Goal: Task Accomplishment & Management: Complete application form

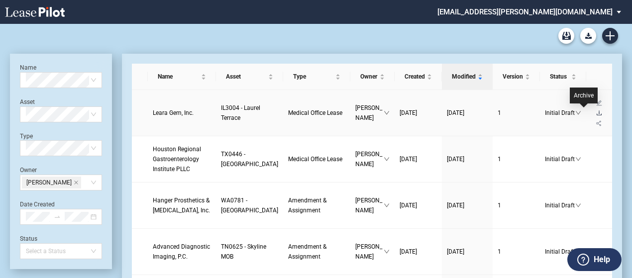
click at [596, 113] on icon "download" at bounding box center [599, 113] width 6 height 6
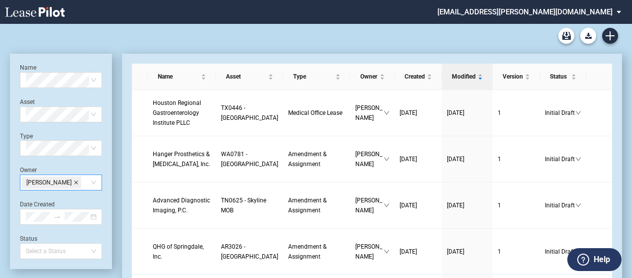
click at [74, 183] on icon "close" at bounding box center [76, 183] width 4 height 4
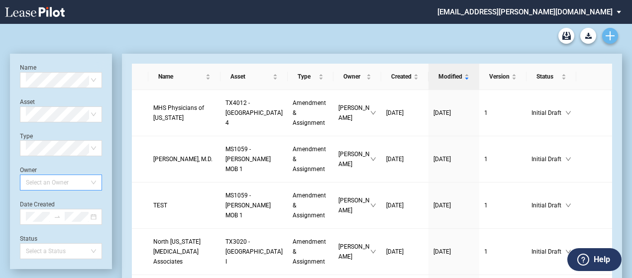
click at [613, 34] on icon "Create new document" at bounding box center [609, 35] width 9 height 9
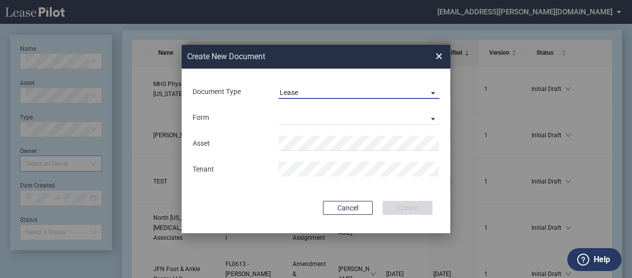
click at [423, 86] on md-select-value "Lease" at bounding box center [359, 91] width 161 height 15
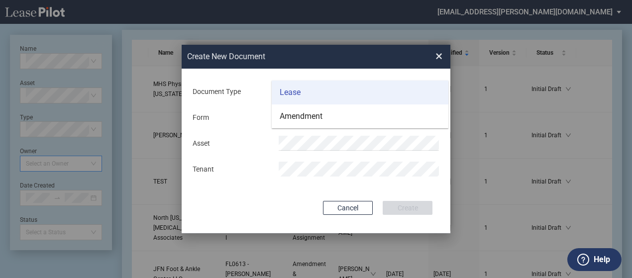
click at [410, 89] on md-option "Lease" at bounding box center [360, 93] width 177 height 24
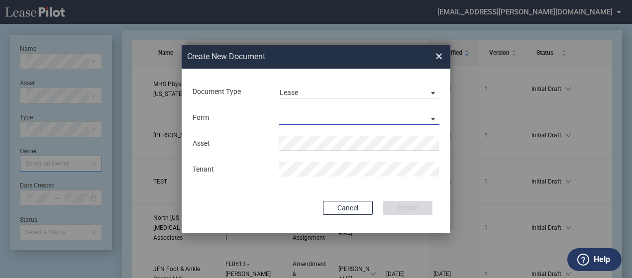
click at [413, 118] on md-select "Medical Office Lease Scottsdale Lease Louisville Lease 1370 Medical Place Lease…" at bounding box center [359, 117] width 161 height 15
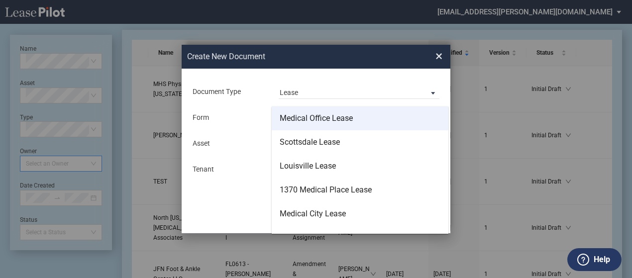
click at [404, 115] on md-option "Medical Office Lease" at bounding box center [360, 118] width 177 height 24
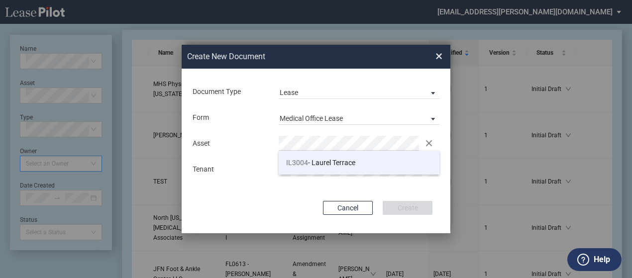
click at [337, 166] on span "IL3004 - Laurel Terrace" at bounding box center [320, 163] width 69 height 8
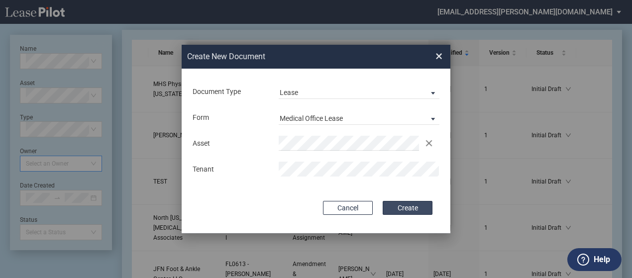
click at [407, 210] on button "Create" at bounding box center [408, 208] width 50 height 14
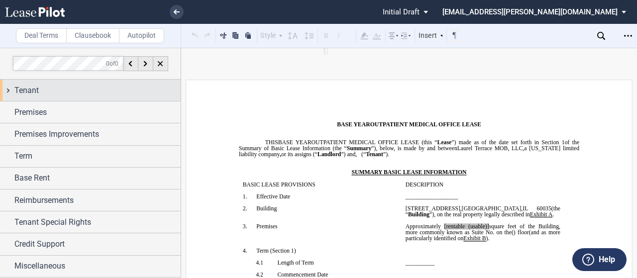
click at [6, 91] on div "Tenant" at bounding box center [90, 90] width 181 height 21
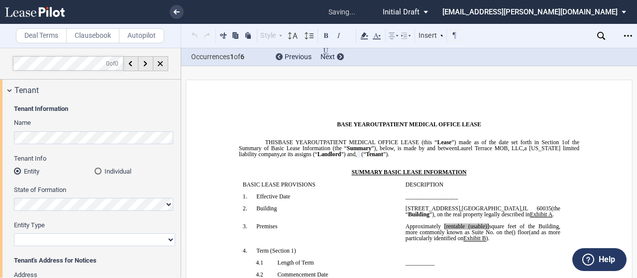
click at [36, 244] on select "Corporation Limited Liability Company General Partnership Limited Partnership O…" at bounding box center [94, 239] width 161 height 13
select select "corporation"
click at [14, 233] on select "Corporation Limited Liability Company General Partnership Limited Partnership O…" at bounding box center [94, 239] width 161 height 13
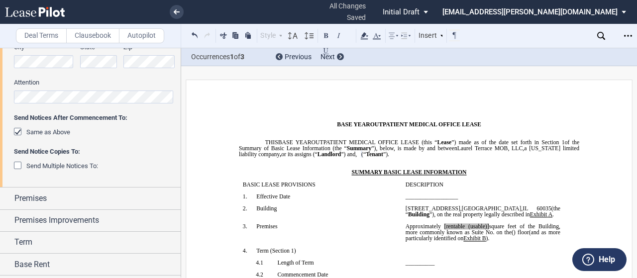
scroll to position [263, 0]
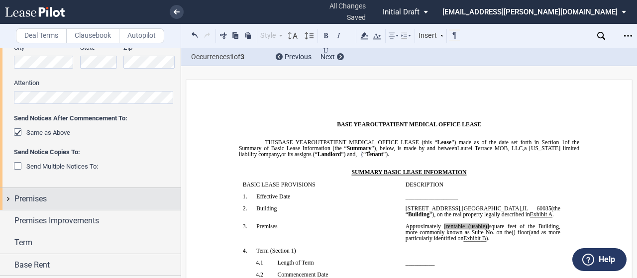
click at [7, 201] on div "Premises" at bounding box center [90, 198] width 181 height 21
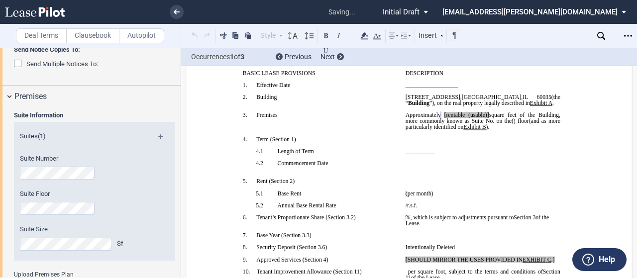
scroll to position [497, 0]
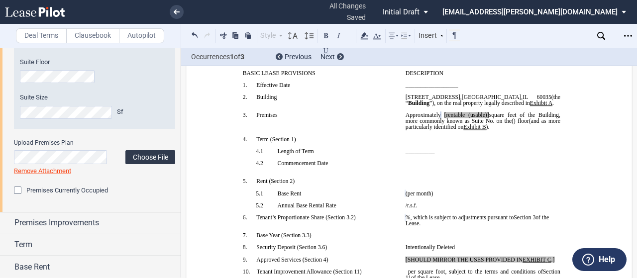
click at [158, 151] on label "Choose File" at bounding box center [150, 157] width 50 height 14
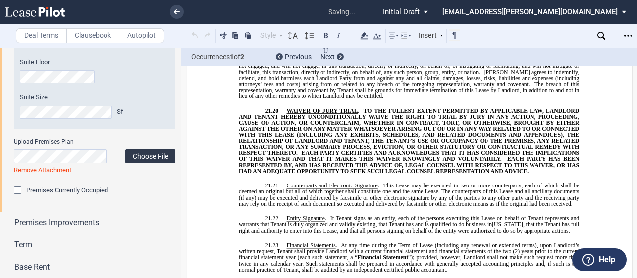
scroll to position [9350, 0]
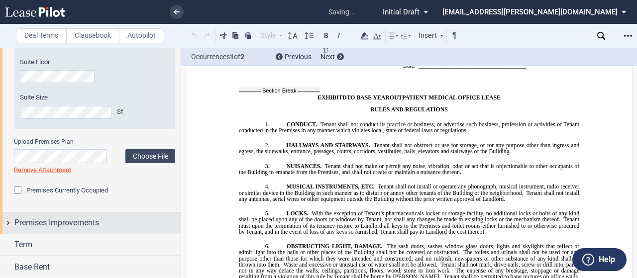
click at [7, 223] on div "Premises Improvements" at bounding box center [90, 222] width 181 height 21
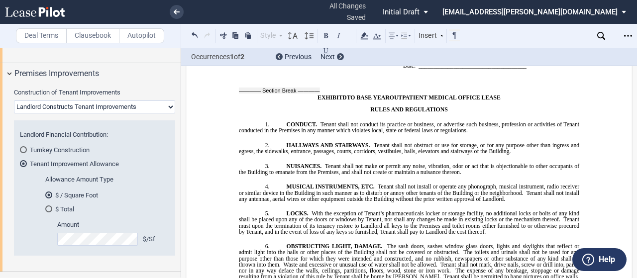
scroll to position [647, 0]
click at [153, 107] on select "Landlord Constructs Tenant Improvements Tenant Constructs Tenant Improvements "…" at bounding box center [94, 106] width 161 height 13
select select "tenant"
click at [14, 100] on select "Landlord Constructs Tenant Improvements Tenant Constructs Tenant Improvements "…" at bounding box center [94, 106] width 161 height 13
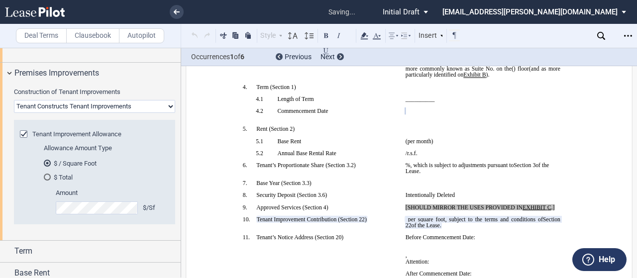
click at [67, 176] on md-radio-button "$ Total" at bounding box center [103, 177] width 119 height 9
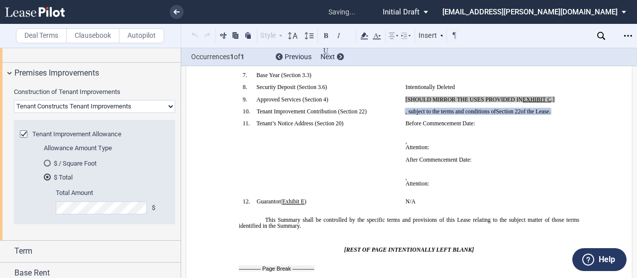
scroll to position [285, 0]
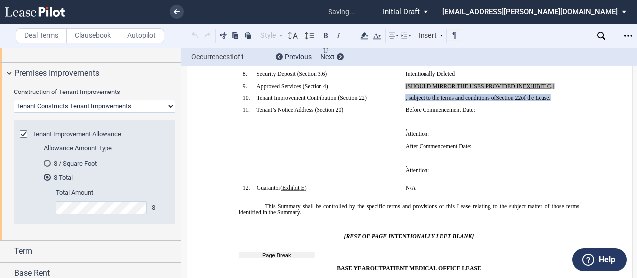
click at [81, 215] on div "Total Amount $" at bounding box center [103, 206] width 119 height 35
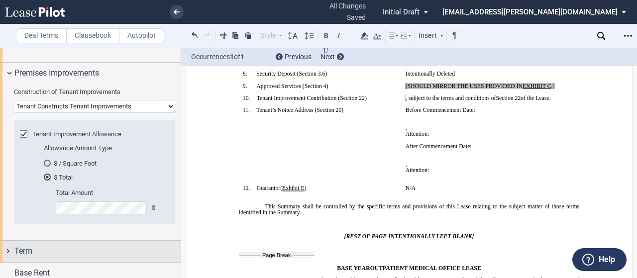
click at [9, 253] on div "Term" at bounding box center [90, 251] width 181 height 21
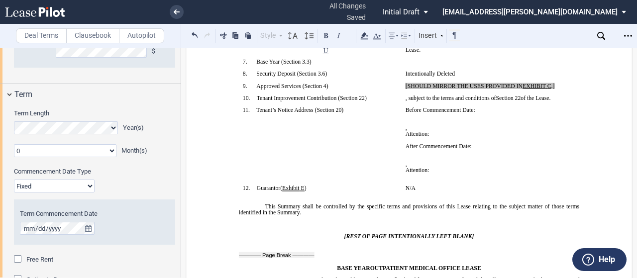
click at [80, 152] on select "0 1 2 3 4 5 6 7 8 9 10 11" at bounding box center [65, 150] width 102 height 13
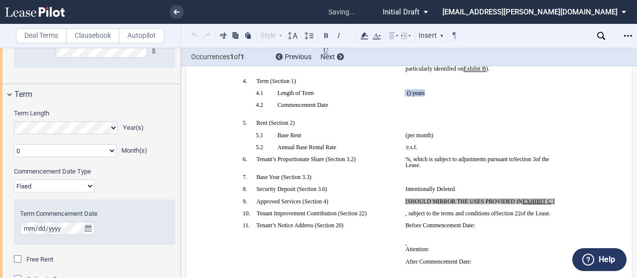
scroll to position [151, 0]
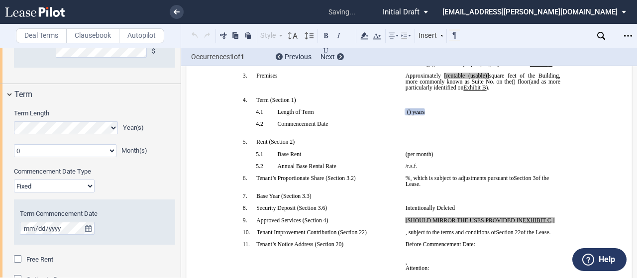
select select "number:4"
click at [14, 144] on select "0 1 2 3 4 5 6 7 8 9 10 11" at bounding box center [65, 150] width 102 height 13
click at [43, 186] on select "Fixed Floating" at bounding box center [54, 186] width 81 height 13
select select "floating"
click at [14, 180] on select "Fixed Floating" at bounding box center [54, 186] width 81 height 13
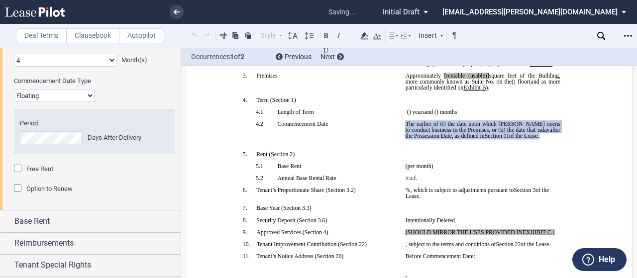
scroll to position [896, 0]
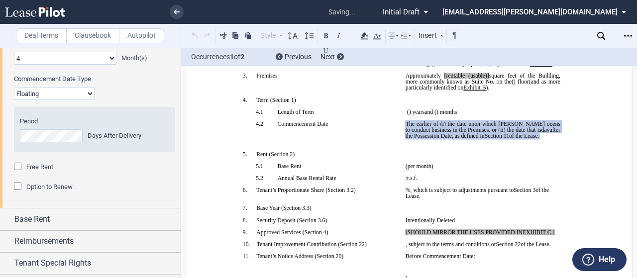
click at [31, 165] on span "Free Rent" at bounding box center [39, 166] width 27 height 7
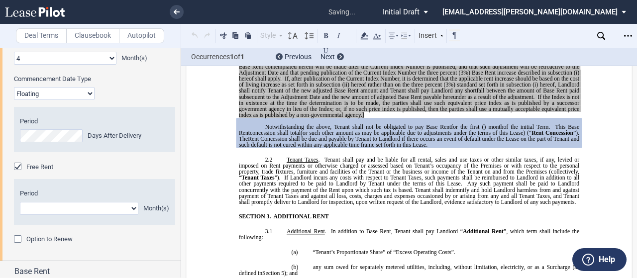
scroll to position [956, 0]
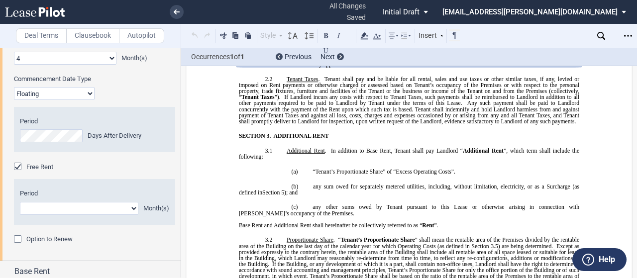
click at [46, 210] on select "1 2 3 4 5 6 7 8 9 10 11" at bounding box center [79, 208] width 118 height 13
select select "number:4"
click at [20, 202] on select "1 2 3 4 5 6 7 8 9 10 11" at bounding box center [79, 208] width 118 height 13
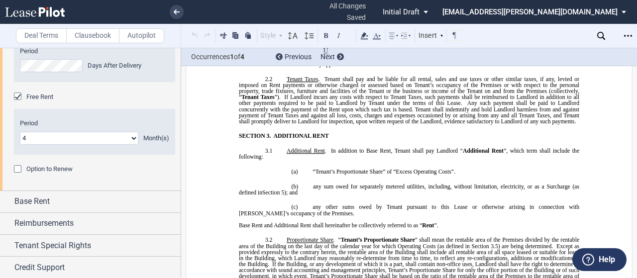
scroll to position [968, 0]
click at [50, 166] on span "Option to Renew" at bounding box center [49, 166] width 46 height 7
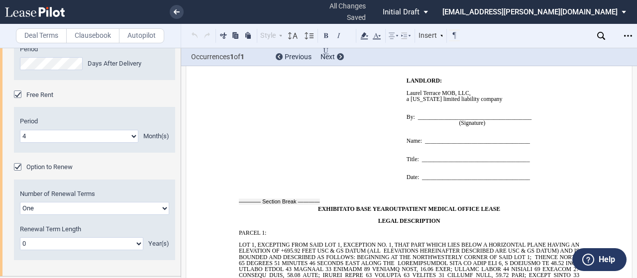
scroll to position [9044, 0]
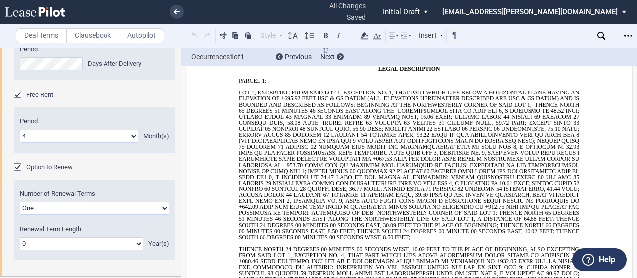
click at [55, 240] on select "0 1 2 3 4 5 6 7 8 9 10 11 12 13 14 15 16 17 18 19 20" at bounding box center [81, 243] width 123 height 13
select select "number:5"
click at [20, 237] on select "0 1 2 3 4 5 6 7 8 9 10 11 12 13 14 15 16 17 18 19 20" at bounding box center [81, 243] width 123 height 13
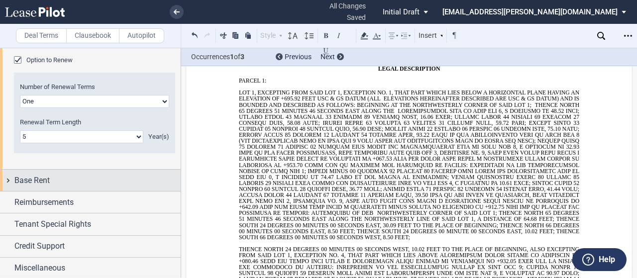
click at [5, 179] on div "Base Rent" at bounding box center [90, 180] width 181 height 21
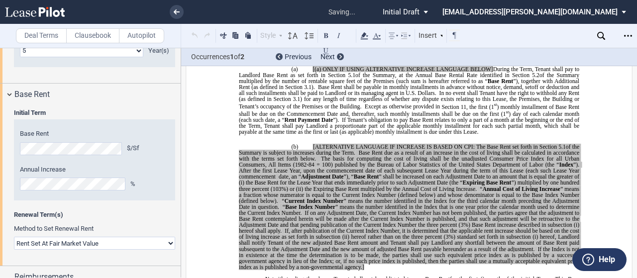
scroll to position [210, 0]
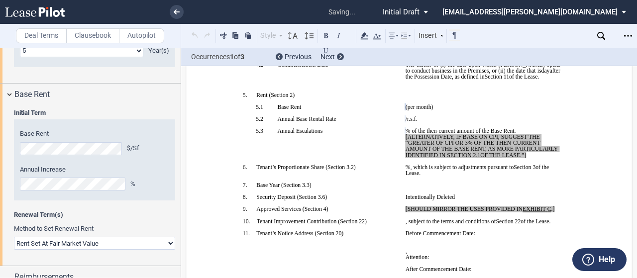
click at [45, 242] on select "Rent Set At Fair Market Value Rent Specified in [GEOGRAPHIC_DATA]" at bounding box center [94, 243] width 161 height 13
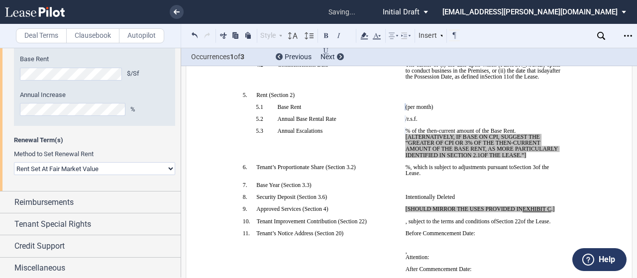
scroll to position [1236, 0]
click at [49, 169] on select "Rent Set At Fair Market Value Rent Specified in [GEOGRAPHIC_DATA]" at bounding box center [94, 168] width 161 height 13
select select "fixed"
click at [14, 162] on select "Rent Set At Fair Market Value Rent Specified in [GEOGRAPHIC_DATA]" at bounding box center [94, 168] width 161 height 13
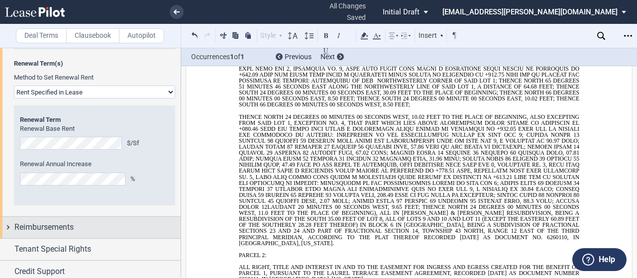
scroll to position [1338, 0]
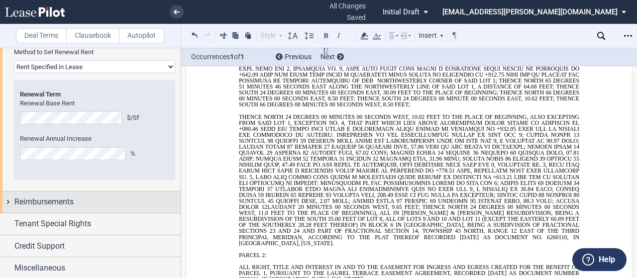
click at [9, 203] on div "Reimbursements" at bounding box center [90, 202] width 181 height 21
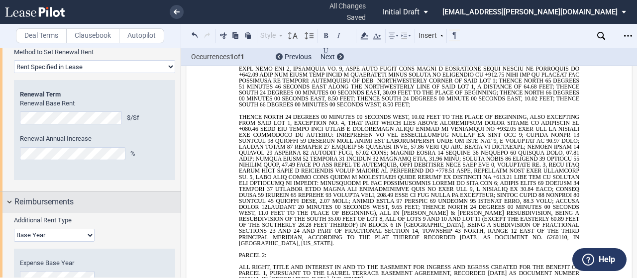
scroll to position [1439, 0]
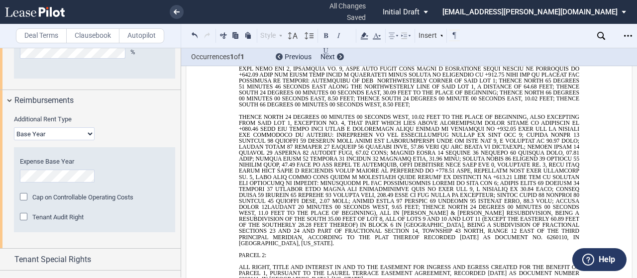
click at [35, 131] on select "Base Year Triple Net" at bounding box center [54, 133] width 81 height 13
select select "triple net"
click at [14, 127] on select "Base Year Triple Net" at bounding box center [54, 133] width 81 height 13
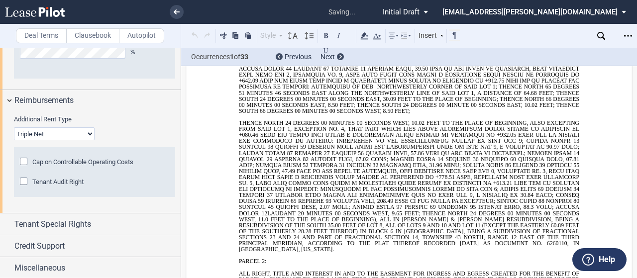
scroll to position [0, 0]
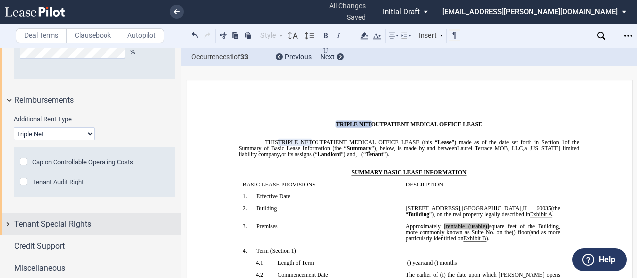
click at [10, 217] on div "Tenant Special Rights" at bounding box center [90, 223] width 181 height 21
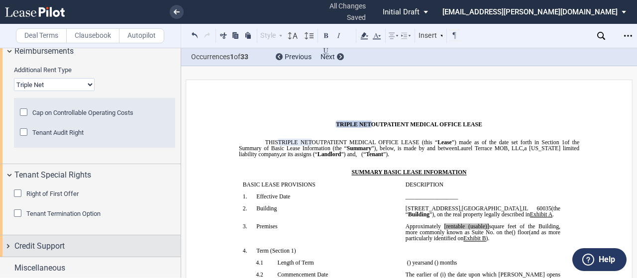
click at [8, 237] on div "Credit Support" at bounding box center [90, 245] width 181 height 21
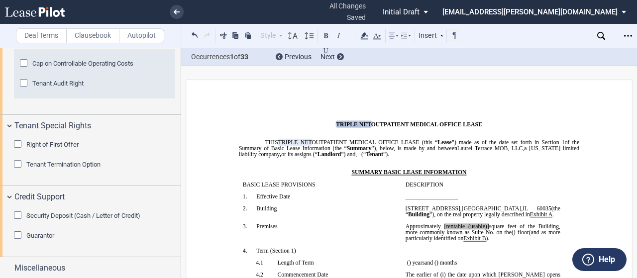
click at [18, 213] on div "Security Deposit (Cash / Letter of Credit)" at bounding box center [19, 216] width 10 height 10
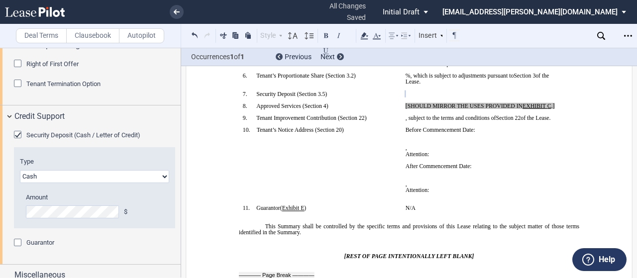
scroll to position [1626, 0]
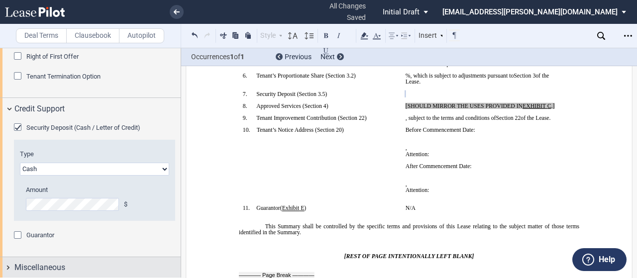
click at [5, 263] on div "Miscellaneous" at bounding box center [90, 267] width 181 height 21
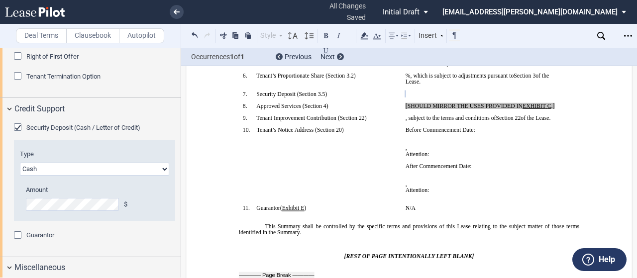
scroll to position [1729, 0]
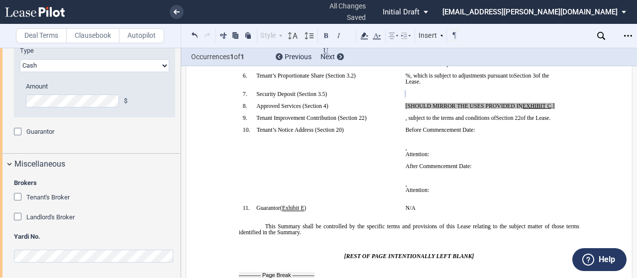
click at [16, 198] on div "Tenant's Broker" at bounding box center [19, 198] width 10 height 10
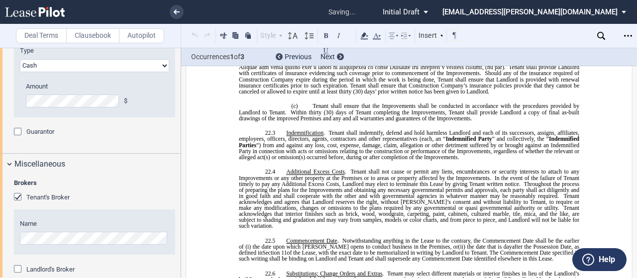
scroll to position [1782, 0]
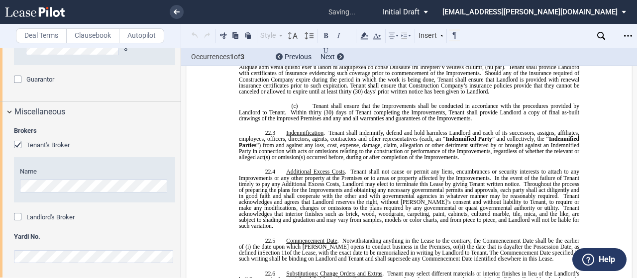
click at [17, 214] on div "Landlord's Broker" at bounding box center [19, 218] width 10 height 10
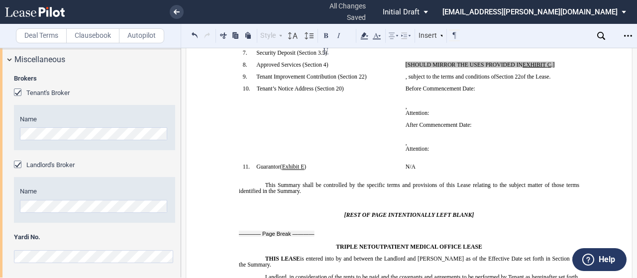
scroll to position [0, 0]
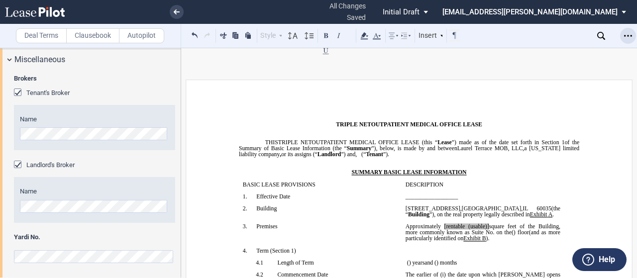
click at [628, 30] on div "Open Lease options menu" at bounding box center [628, 36] width 16 height 16
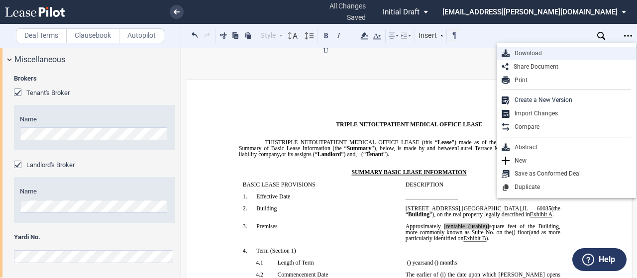
click at [543, 52] on div "Download" at bounding box center [569, 53] width 121 height 8
